Goal: Task Accomplishment & Management: Complete application form

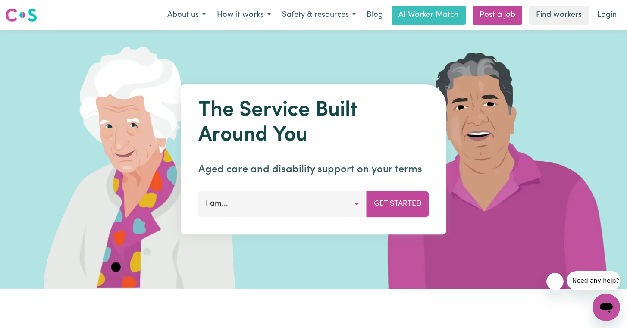
click at [311, 201] on button "I am..." at bounding box center [282, 204] width 169 height 26
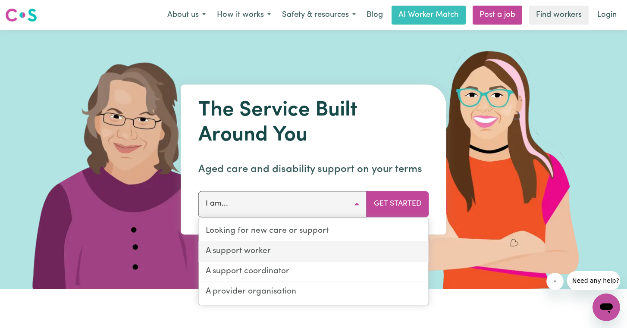
click at [294, 255] on link "A support worker" at bounding box center [314, 252] width 230 height 20
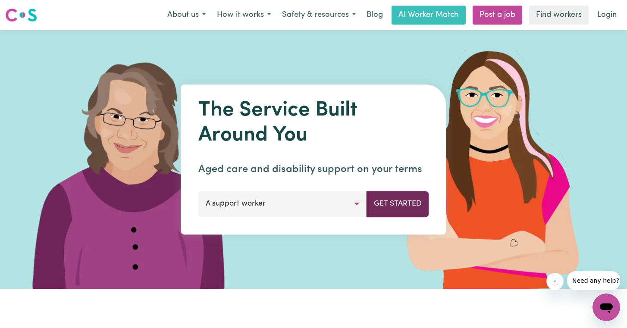
click at [387, 205] on button "Get Started" at bounding box center [398, 204] width 63 height 26
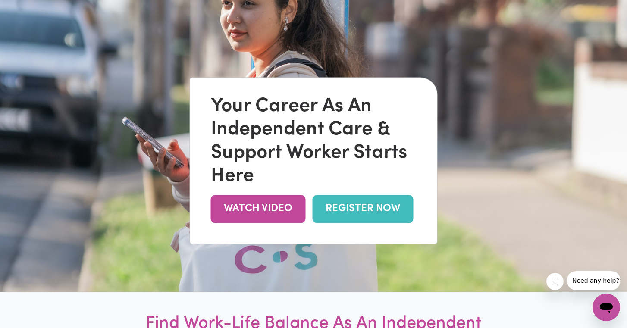
scroll to position [67, 0]
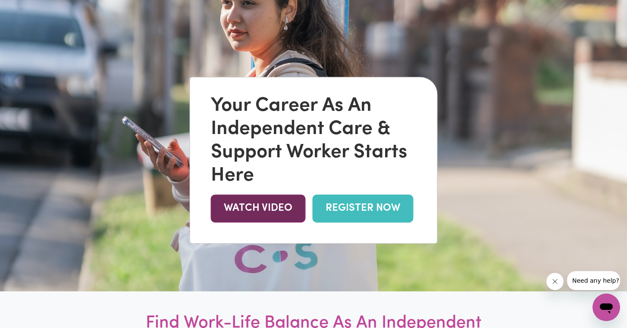
click at [251, 211] on link "WATCH VIDEO" at bounding box center [258, 209] width 95 height 28
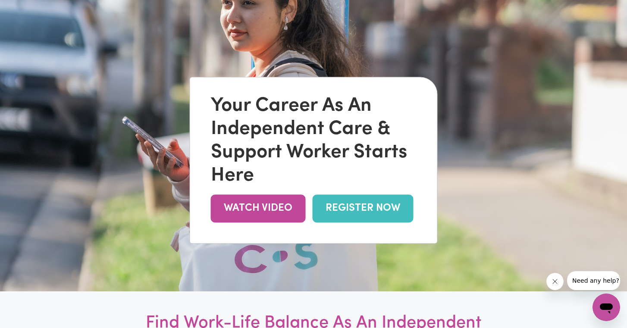
click at [343, 211] on link "REGISTER NOW" at bounding box center [363, 209] width 101 height 28
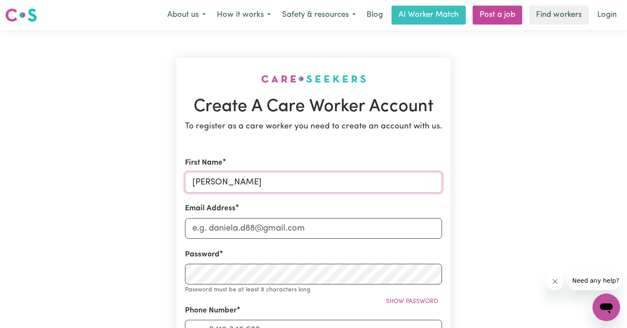
type input "[PERSON_NAME]"
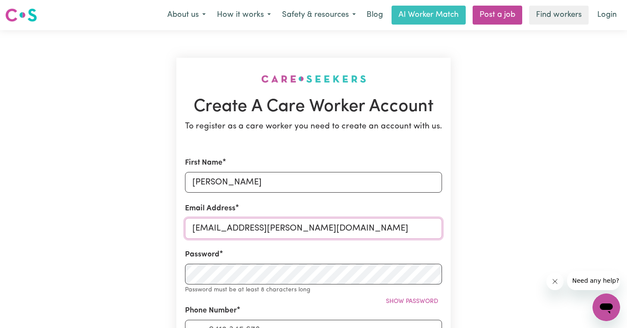
type input "[EMAIL_ADDRESS][PERSON_NAME][DOMAIN_NAME]"
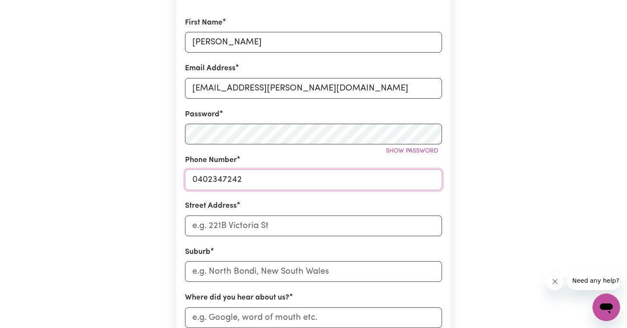
scroll to position [160, 0]
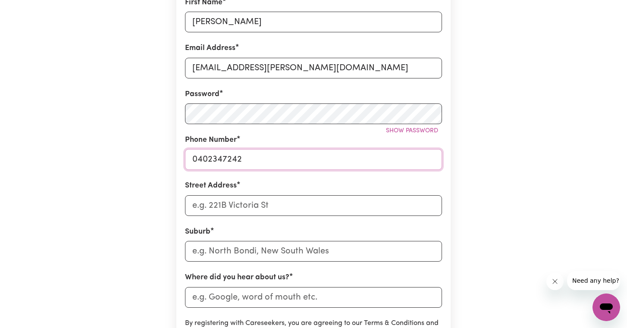
type input "0402347242"
type input "[STREET_ADDRESS]"
click at [223, 250] on input "text" at bounding box center [313, 251] width 257 height 21
type input "tor"
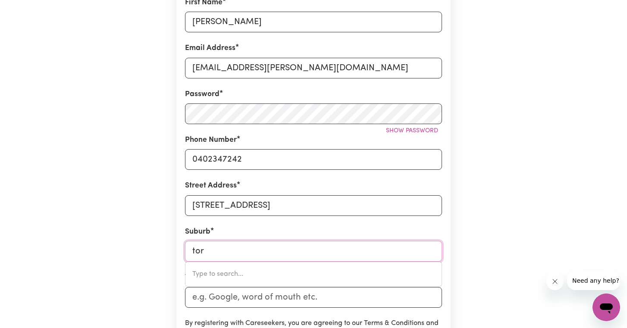
type input "torBANLEA, [GEOGRAPHIC_DATA], 4662"
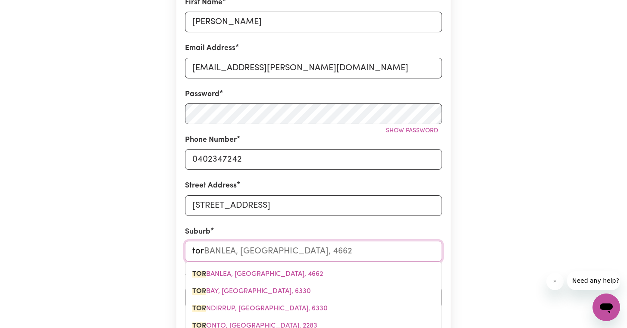
type input "torq"
type input "torqu"
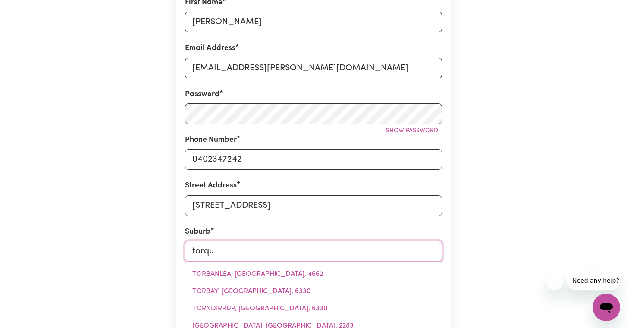
type input "torquAY, [GEOGRAPHIC_DATA], 4655"
type input "torquy"
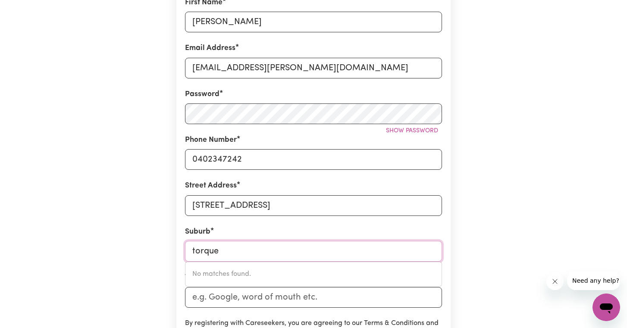
scroll to position [195, 0]
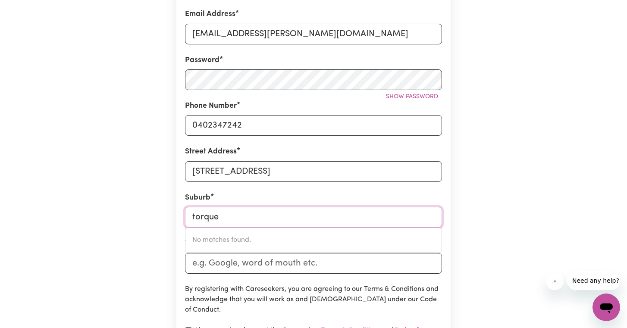
type input "torqu"
type input "torquAY, [GEOGRAPHIC_DATA], 4655"
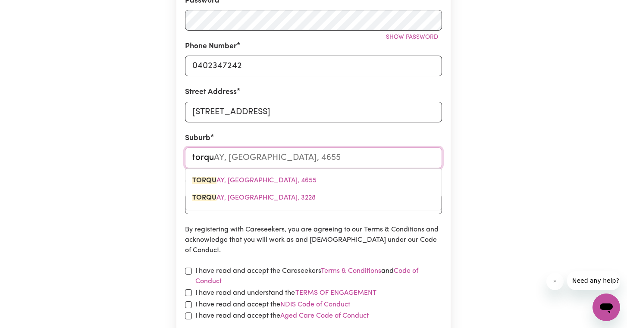
scroll to position [253, 0]
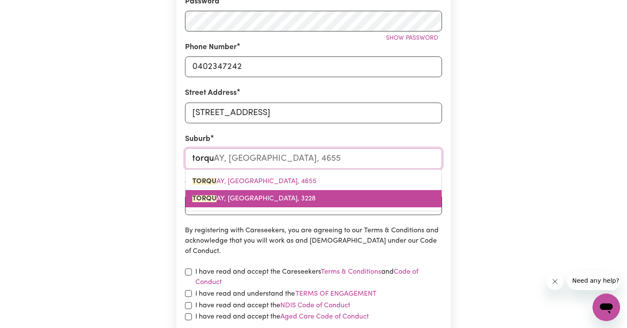
click at [242, 195] on span "TORQU AY, [GEOGRAPHIC_DATA], 3228" at bounding box center [253, 198] width 123 height 7
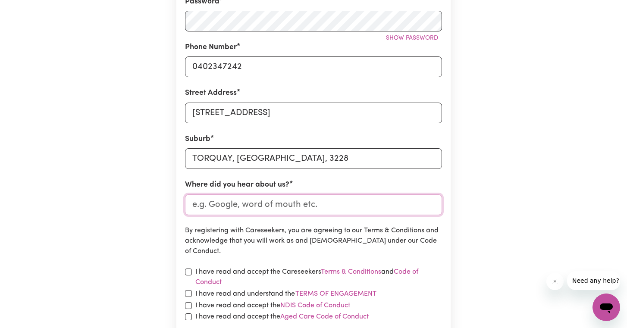
click at [220, 207] on input "Where did you hear about us?" at bounding box center [313, 205] width 257 height 21
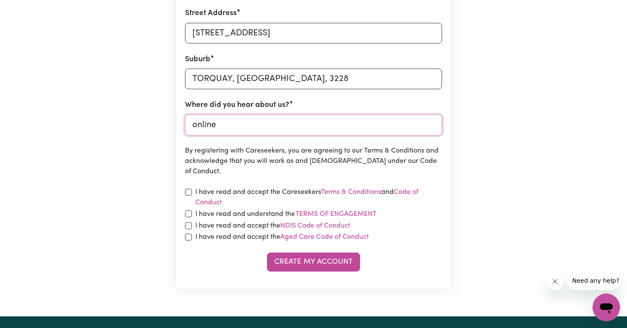
scroll to position [399, 0]
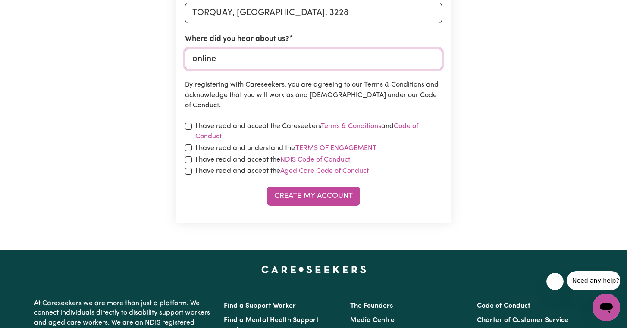
type input "online"
click at [188, 123] on input "checkbox" at bounding box center [188, 126] width 7 height 7
checkbox input "true"
click at [188, 147] on input "checkbox" at bounding box center [188, 147] width 7 height 7
checkbox input "true"
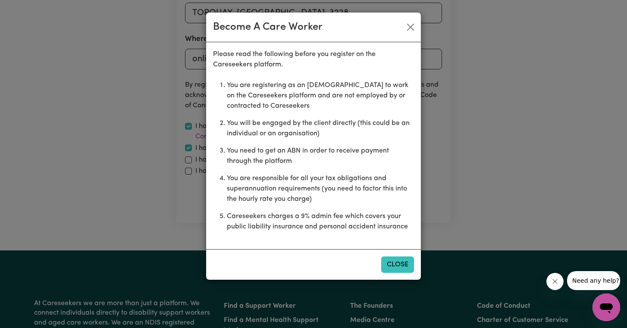
click at [389, 266] on button "Close" at bounding box center [397, 265] width 33 height 16
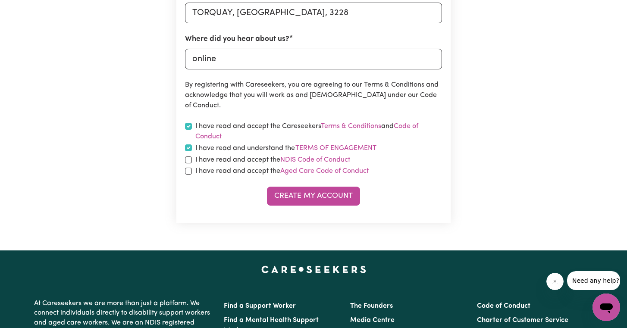
click at [189, 160] on input "checkbox" at bounding box center [188, 160] width 7 height 7
checkbox input "true"
click at [189, 171] on input "checkbox" at bounding box center [188, 171] width 7 height 7
checkbox input "true"
click at [306, 195] on button "Create My Account" at bounding box center [313, 196] width 93 height 19
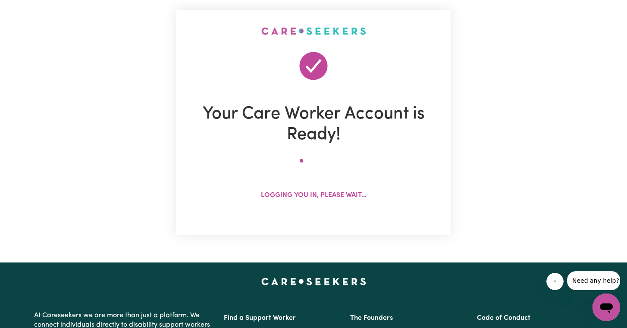
scroll to position [0, 0]
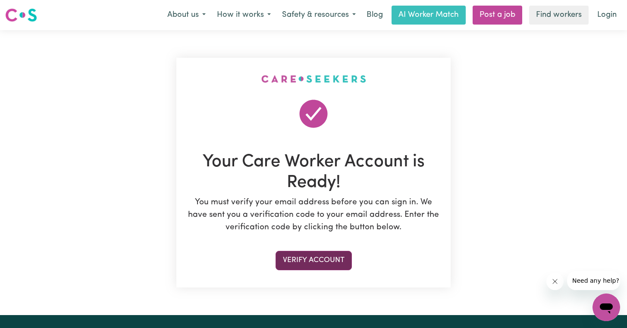
click at [304, 259] on button "Verify Account" at bounding box center [314, 260] width 76 height 19
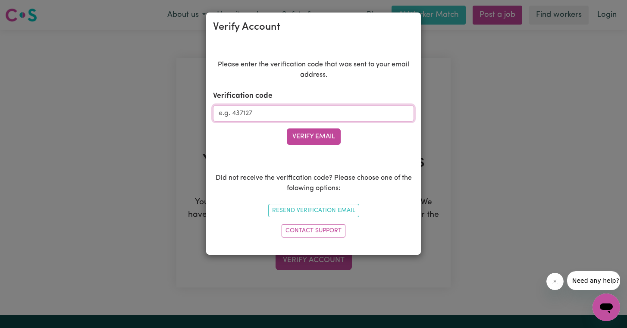
click at [270, 110] on input "Verification code" at bounding box center [313, 113] width 201 height 16
type input "338466"
click at [306, 140] on button "Verify Email" at bounding box center [314, 137] width 54 height 16
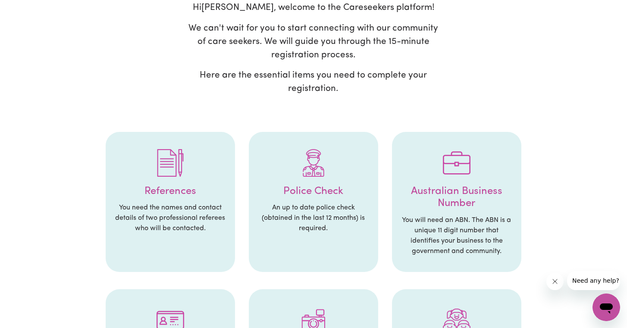
scroll to position [41, 0]
